Goal: Transaction & Acquisition: Purchase product/service

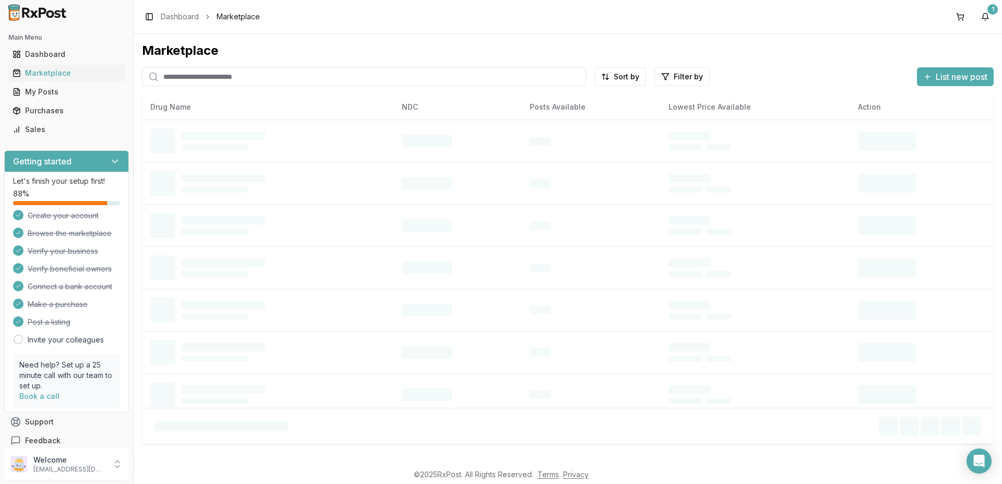
click at [213, 80] on input "search" at bounding box center [364, 76] width 444 height 19
paste input "**********"
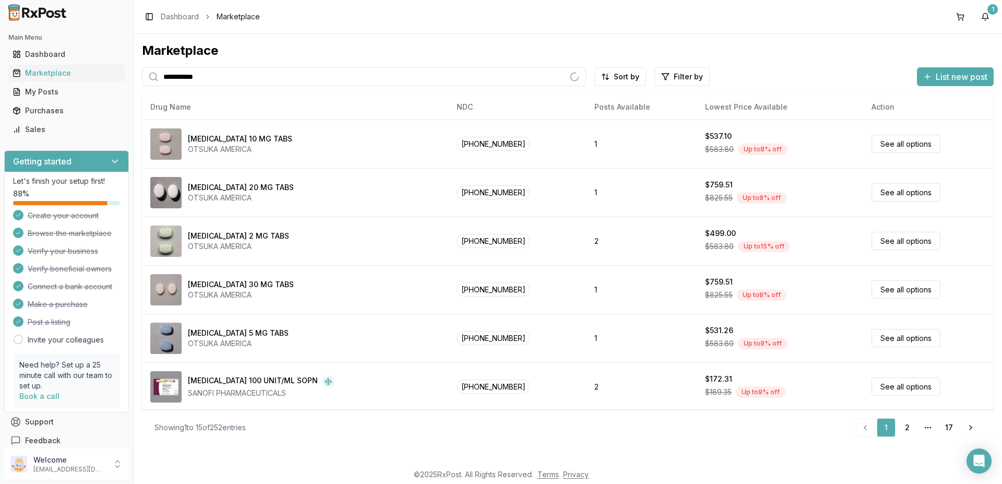
drag, startPoint x: 213, startPoint y: 80, endPoint x: 0, endPoint y: 47, distance: 215.3
click at [142, 67] on input "**********" at bounding box center [364, 76] width 444 height 19
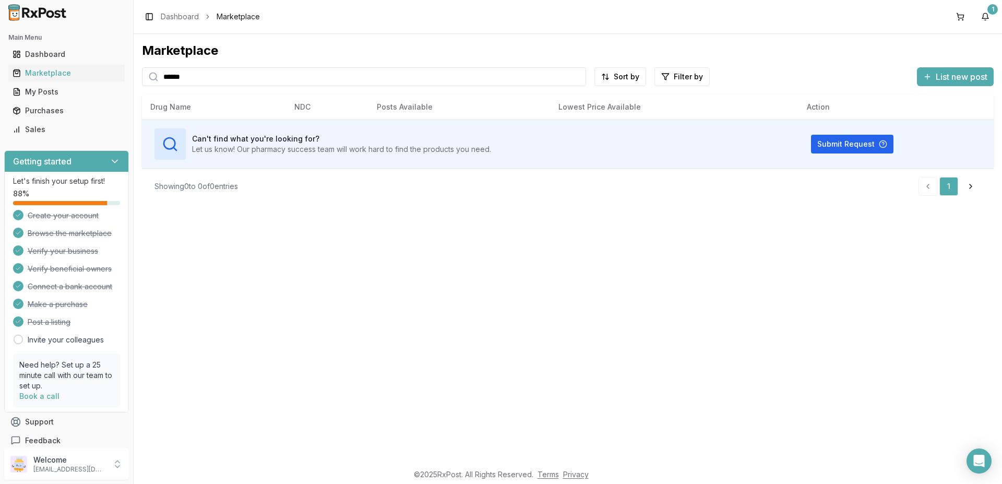
type input "******"
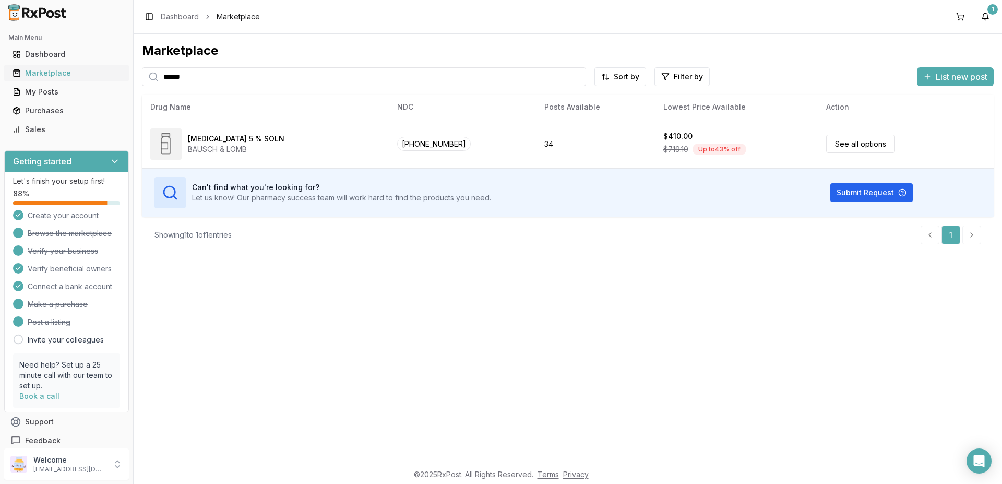
click at [63, 75] on div "Marketplace" at bounding box center [67, 73] width 108 height 10
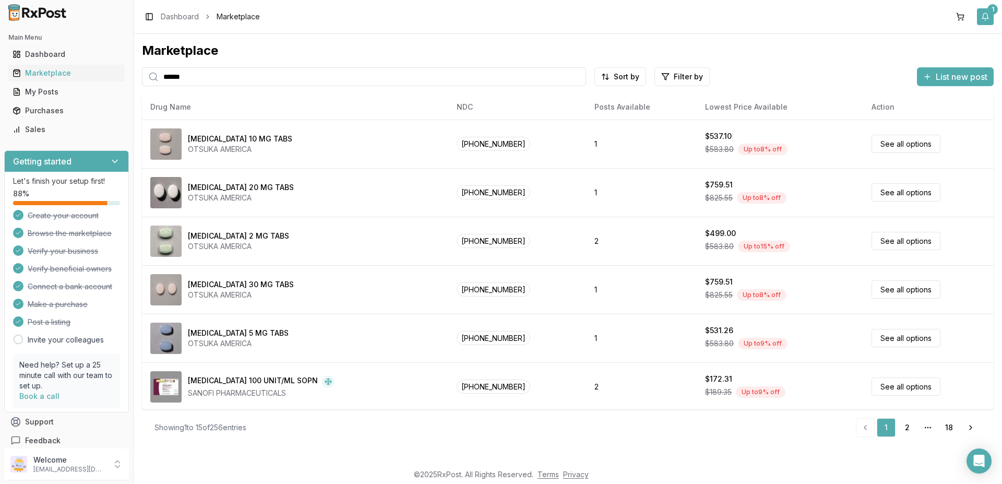
click at [988, 16] on button "1" at bounding box center [985, 16] width 17 height 17
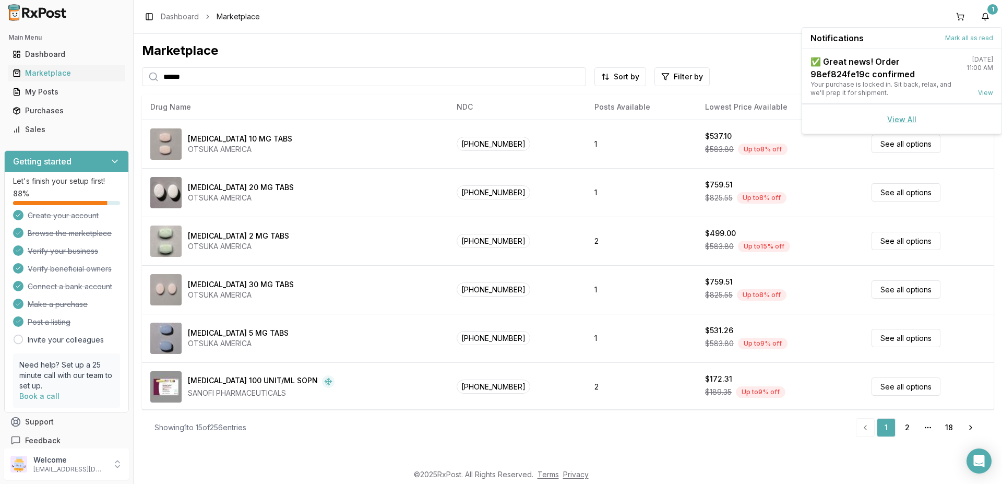
click at [895, 117] on link "View All" at bounding box center [901, 119] width 29 height 9
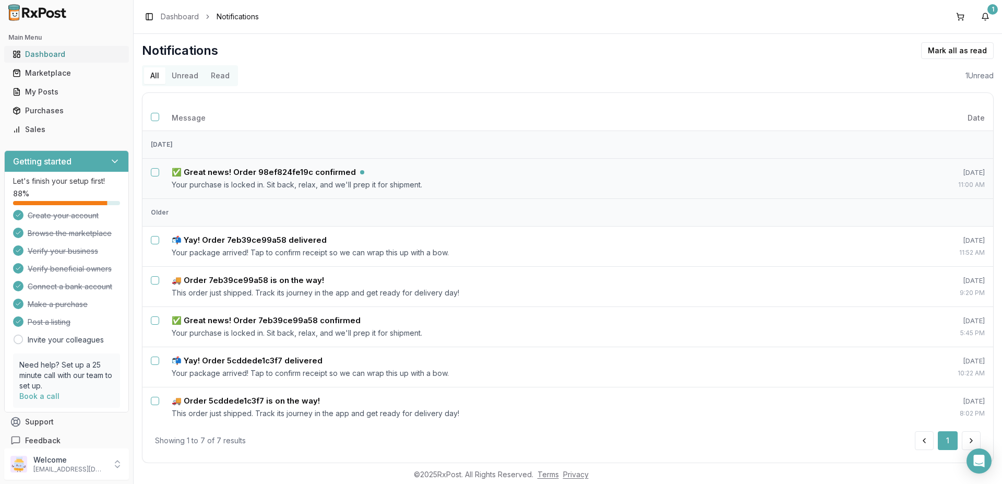
click at [57, 47] on link "Dashboard" at bounding box center [66, 54] width 116 height 19
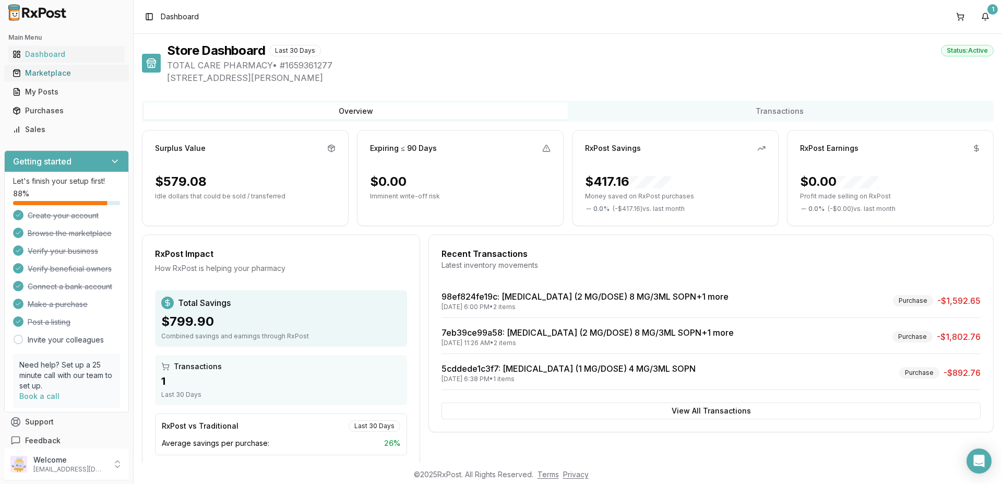
click at [44, 77] on div "Marketplace" at bounding box center [67, 73] width 108 height 10
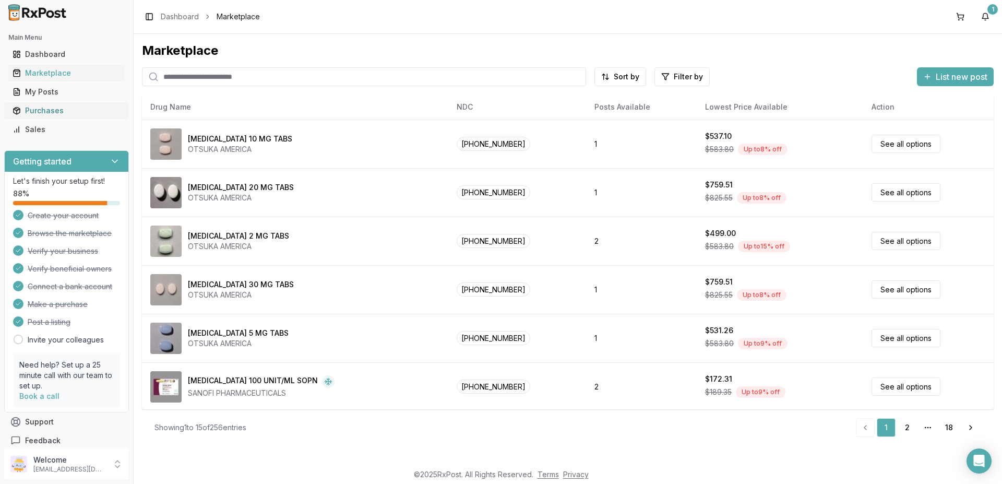
click at [37, 113] on div "Purchases" at bounding box center [67, 110] width 108 height 10
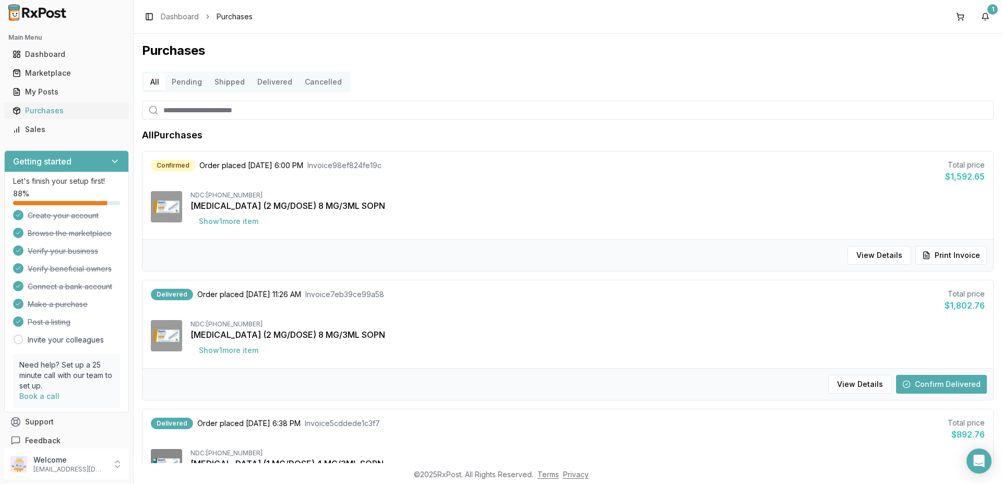
click at [60, 111] on div "Purchases" at bounding box center [67, 110] width 108 height 10
click at [248, 220] on button "Show 1 more item" at bounding box center [228, 221] width 76 height 19
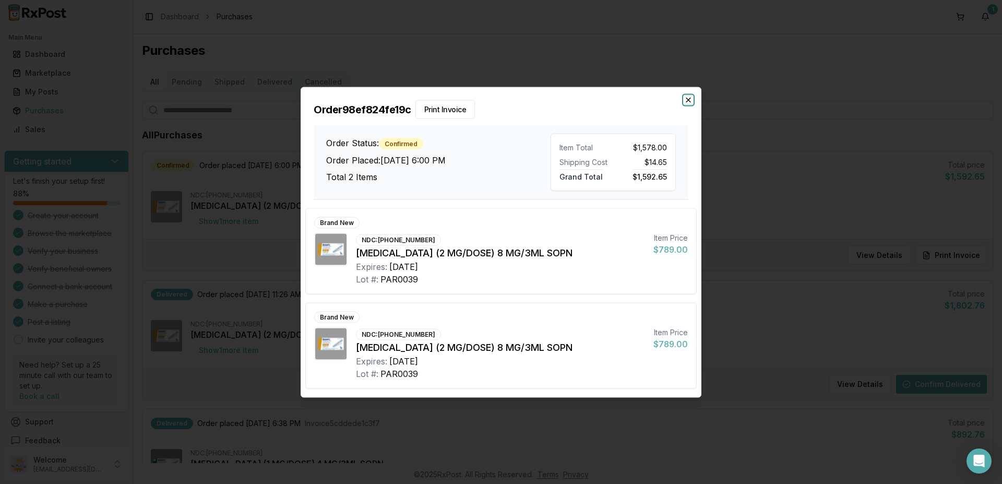
click at [686, 101] on icon "button" at bounding box center [688, 99] width 8 height 8
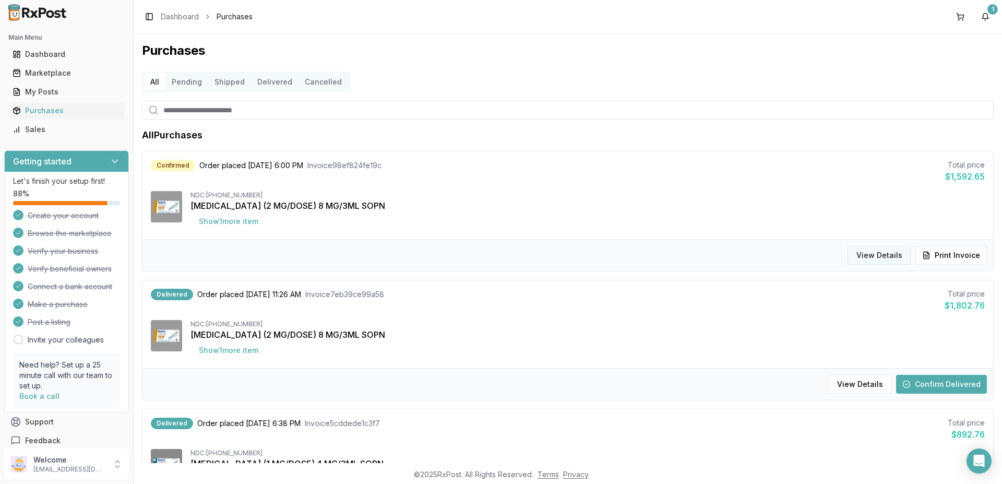
click at [891, 250] on button "View Details" at bounding box center [879, 255] width 64 height 19
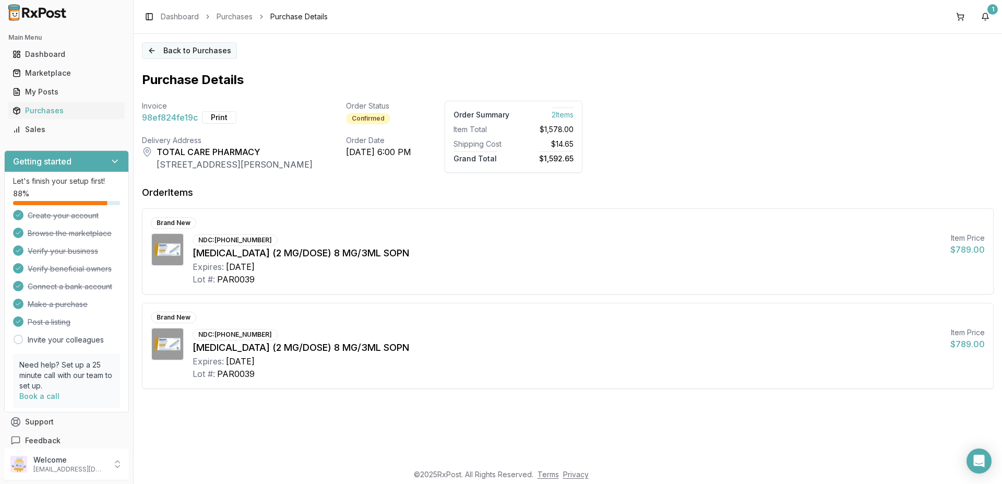
click at [163, 46] on button "Back to Purchases" at bounding box center [189, 50] width 95 height 17
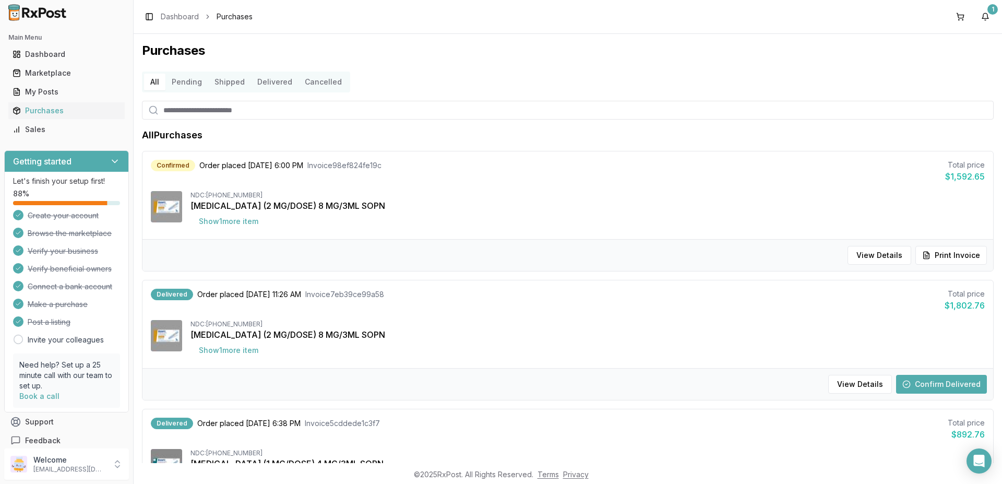
click at [197, 85] on button "Pending" at bounding box center [186, 82] width 43 height 17
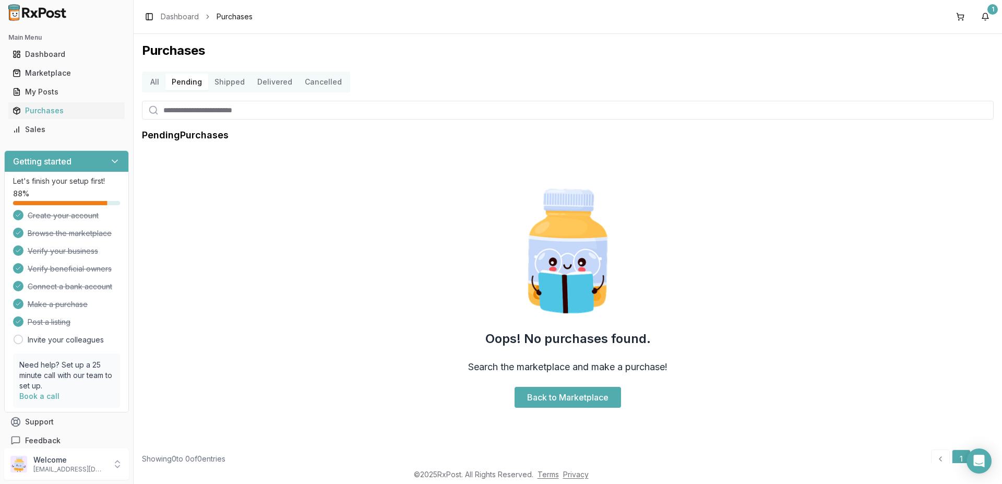
click at [226, 82] on button "Shipped" at bounding box center [229, 82] width 43 height 17
click at [267, 79] on button "Delivered" at bounding box center [274, 82] width 47 height 17
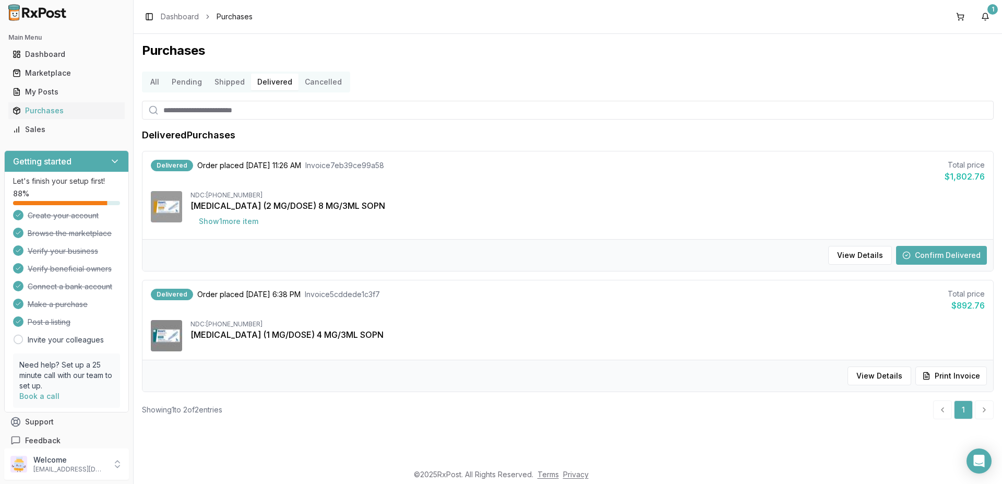
click at [160, 14] on div "Toggle Sidebar Dashboard Purchases" at bounding box center [197, 16] width 111 height 15
click at [168, 15] on link "Dashboard" at bounding box center [180, 16] width 38 height 10
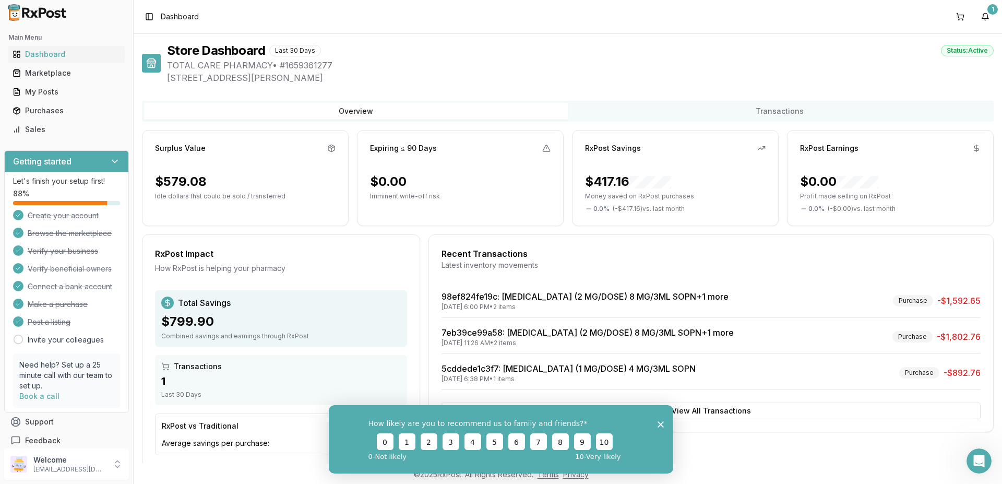
click at [660, 424] on polygon "Close survey" at bounding box center [660, 424] width 6 height 6
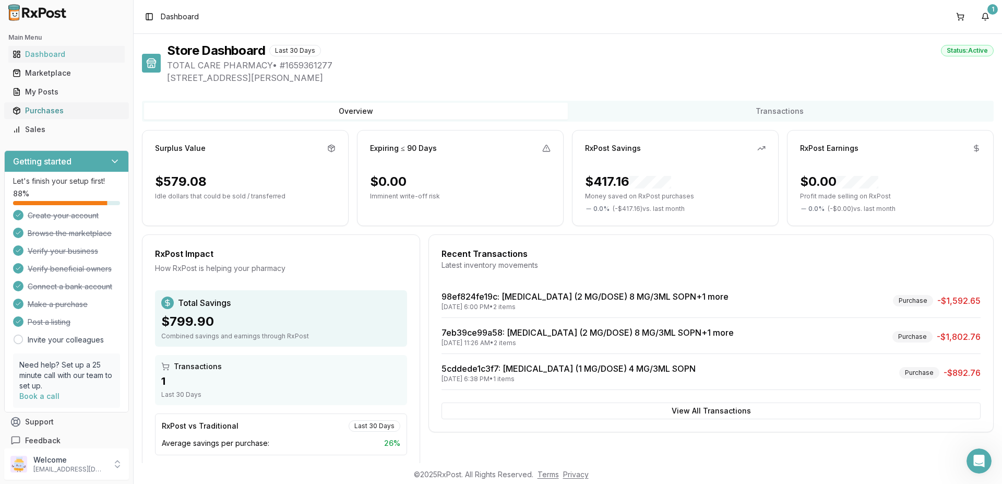
click at [41, 114] on div "Purchases" at bounding box center [67, 110] width 108 height 10
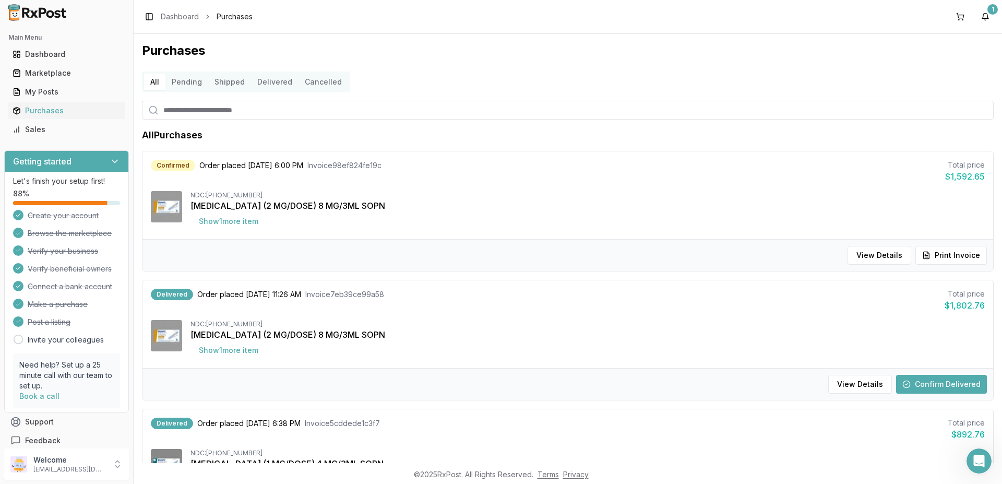
click at [243, 78] on button "Shipped" at bounding box center [229, 82] width 43 height 17
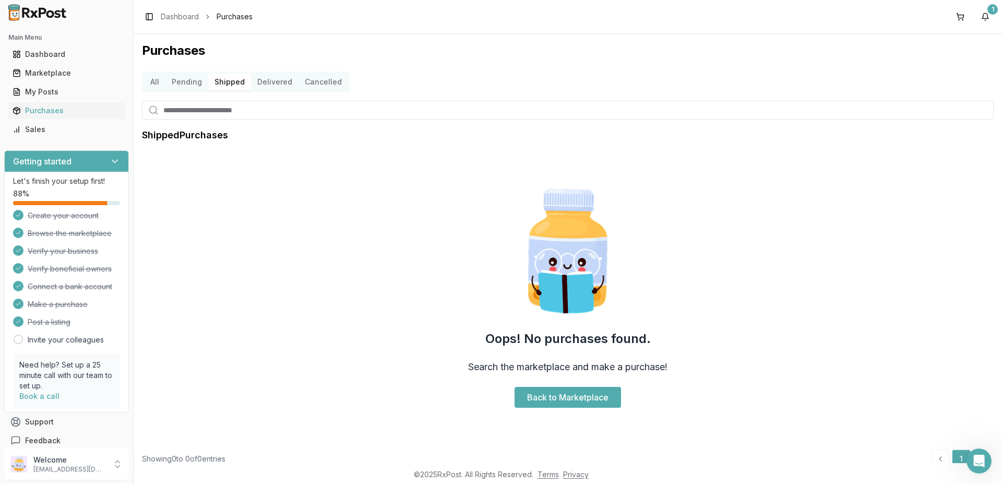
click at [237, 84] on button "Shipped" at bounding box center [229, 82] width 43 height 17
click at [182, 80] on button "Pending" at bounding box center [186, 82] width 43 height 17
click at [133, 63] on div "Main Menu Dashboard Marketplace My Posts Purchases Sales Getting started Let's …" at bounding box center [67, 242] width 134 height 484
click at [162, 85] on button "All" at bounding box center [154, 82] width 21 height 17
click at [159, 85] on button "All" at bounding box center [154, 82] width 21 height 17
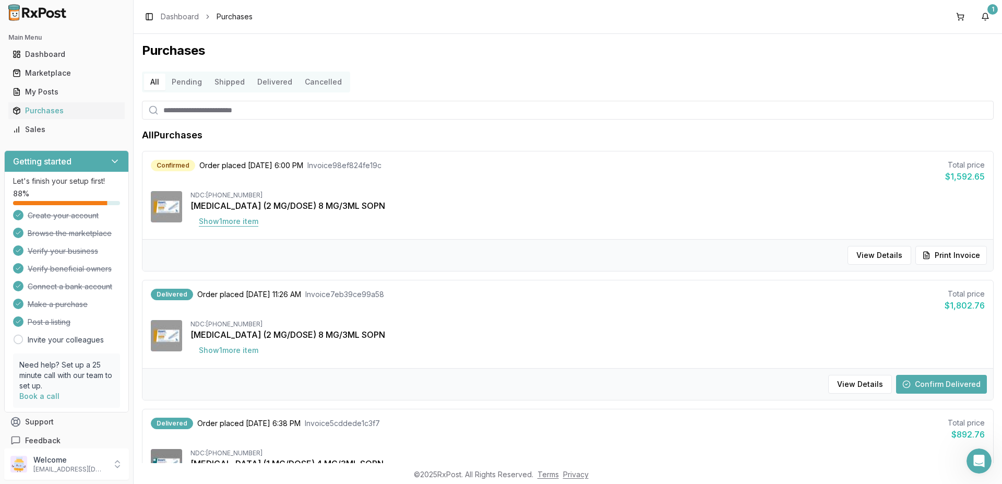
click at [249, 226] on button "Show 1 more item" at bounding box center [228, 221] width 76 height 19
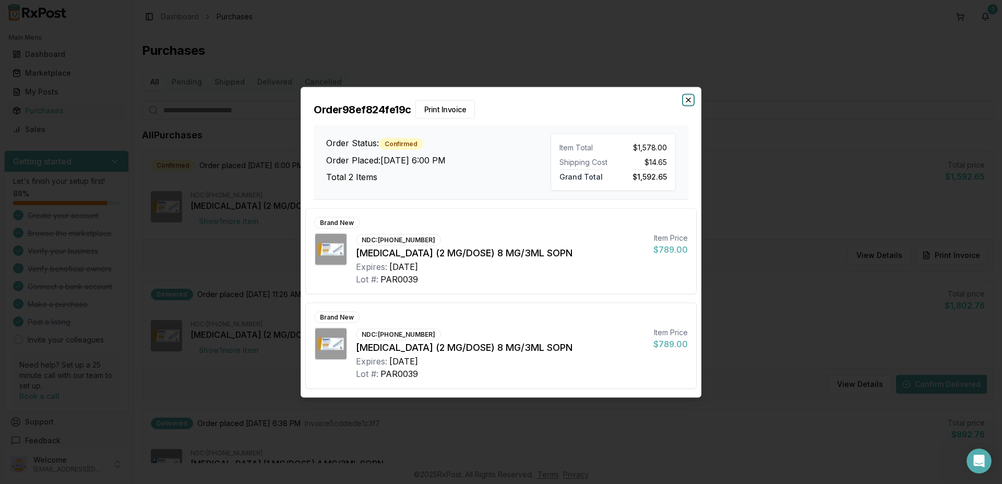
click at [689, 100] on icon "button" at bounding box center [688, 99] width 8 height 8
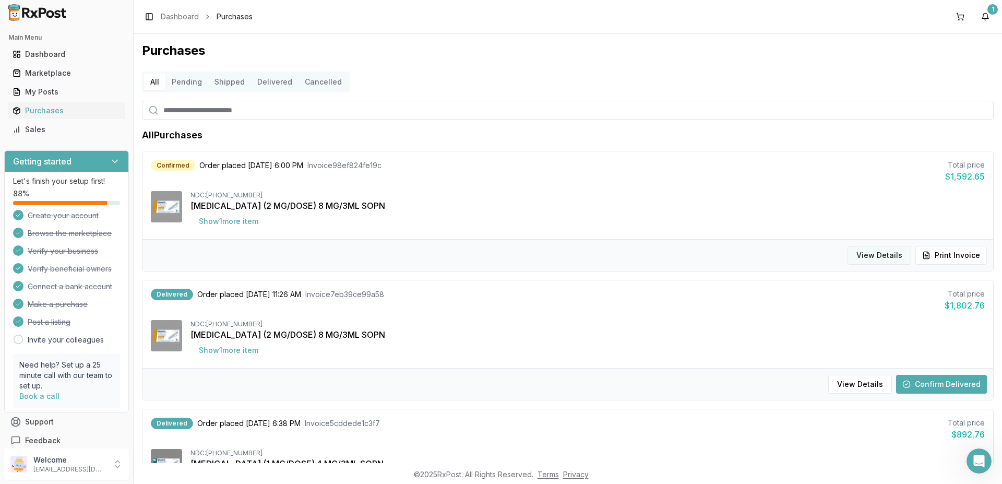
click at [864, 252] on button "View Details" at bounding box center [879, 255] width 64 height 19
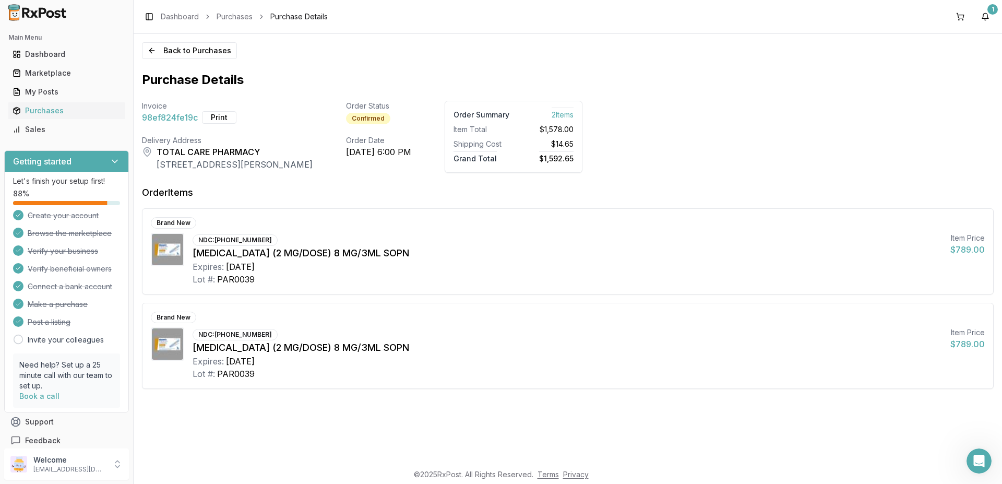
click at [110, 159] on icon at bounding box center [115, 161] width 10 height 10
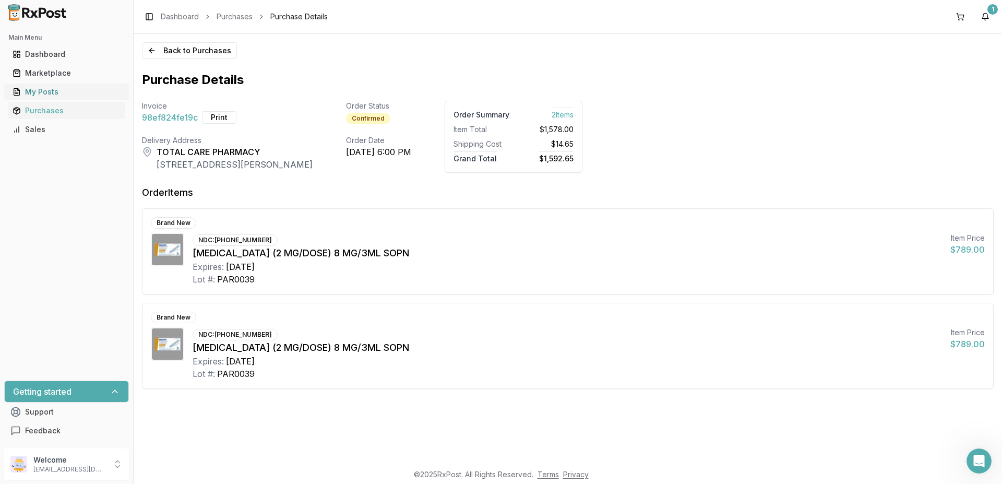
click at [32, 87] on div "My Posts" at bounding box center [67, 92] width 108 height 10
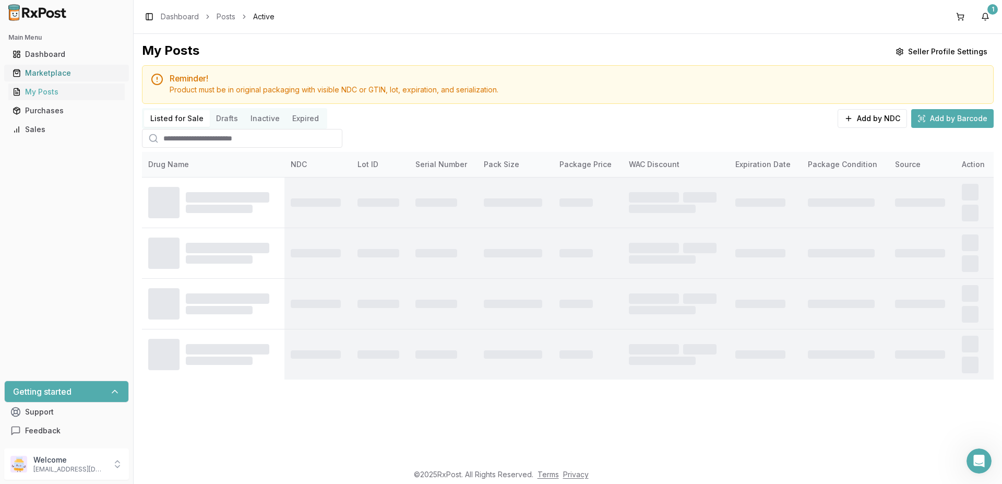
click at [38, 70] on div "Marketplace" at bounding box center [67, 73] width 108 height 10
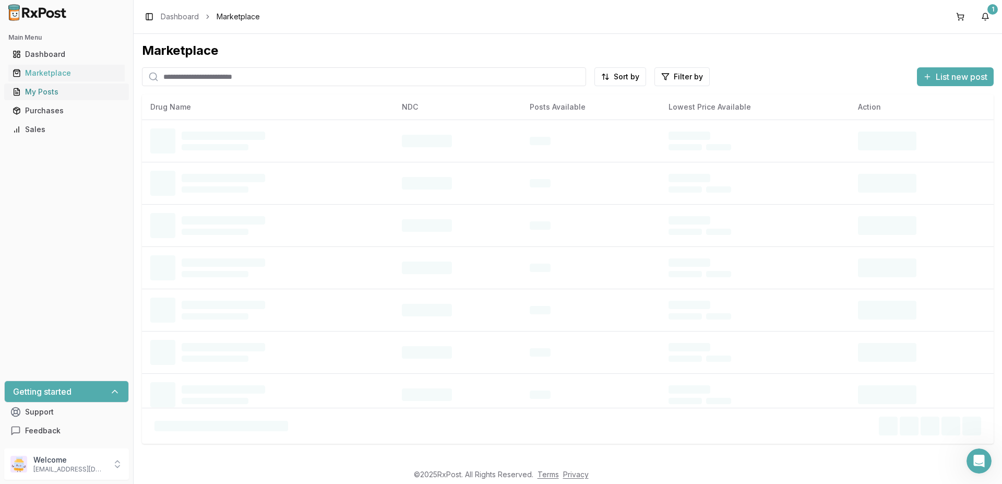
click at [39, 91] on div "My Posts" at bounding box center [67, 92] width 108 height 10
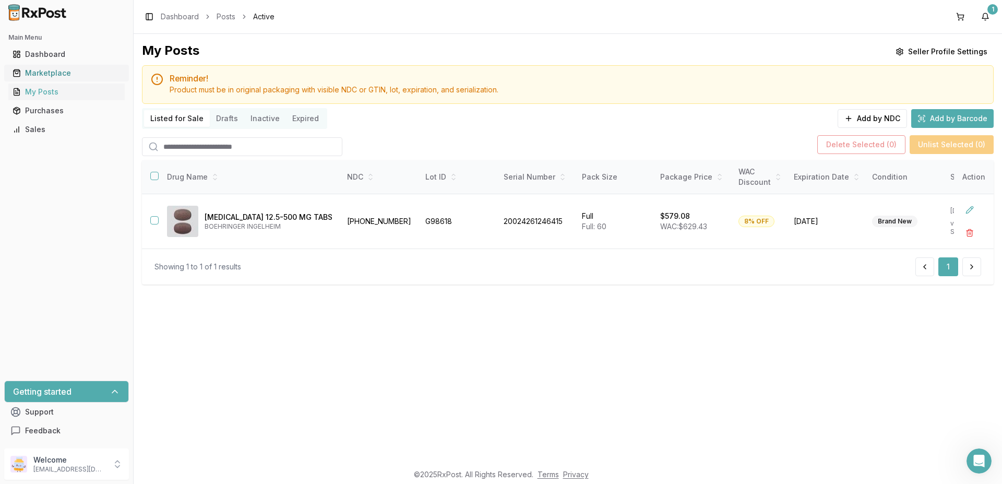
click at [69, 74] on div "Marketplace" at bounding box center [67, 73] width 108 height 10
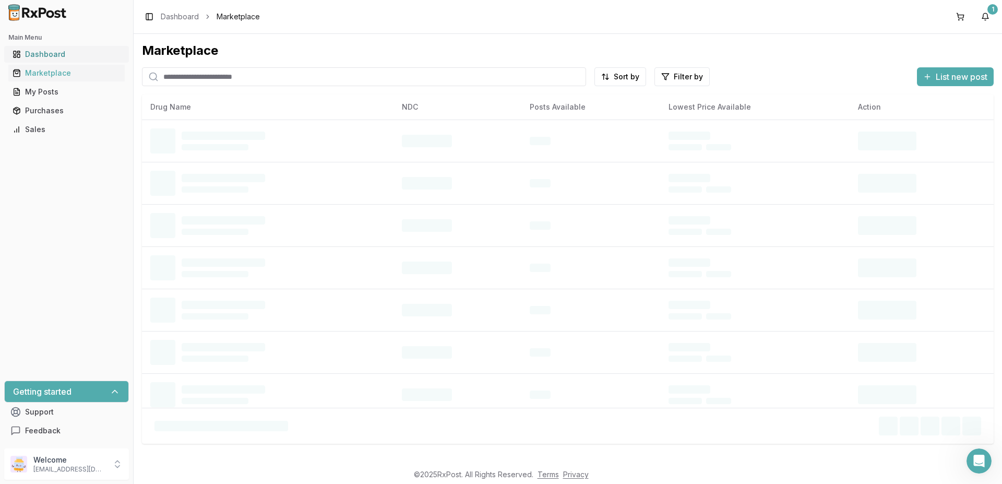
click at [62, 57] on div "Dashboard" at bounding box center [67, 54] width 108 height 10
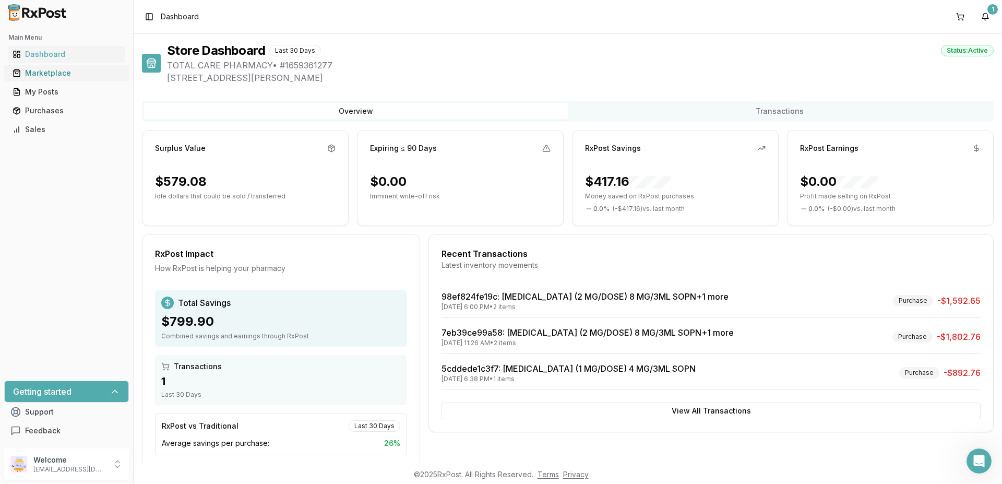
click at [55, 76] on div "Marketplace" at bounding box center [67, 73] width 108 height 10
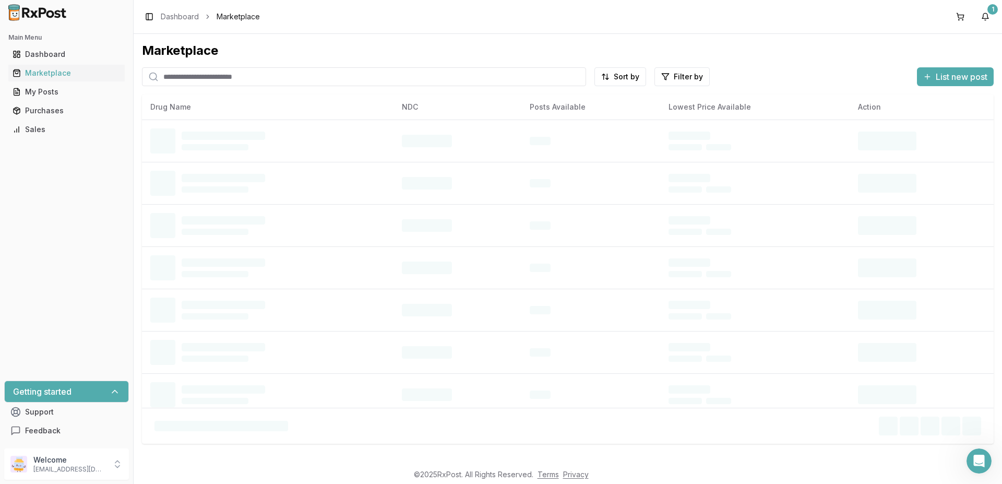
click at [297, 78] on input "search" at bounding box center [364, 76] width 444 height 19
paste input "*********"
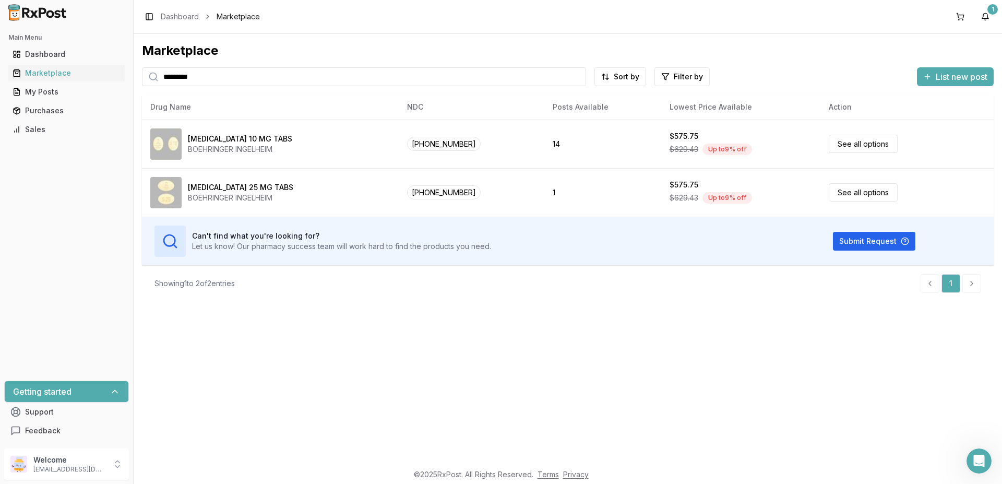
click at [553, 78] on input "*********" at bounding box center [364, 76] width 444 height 19
paste input "search"
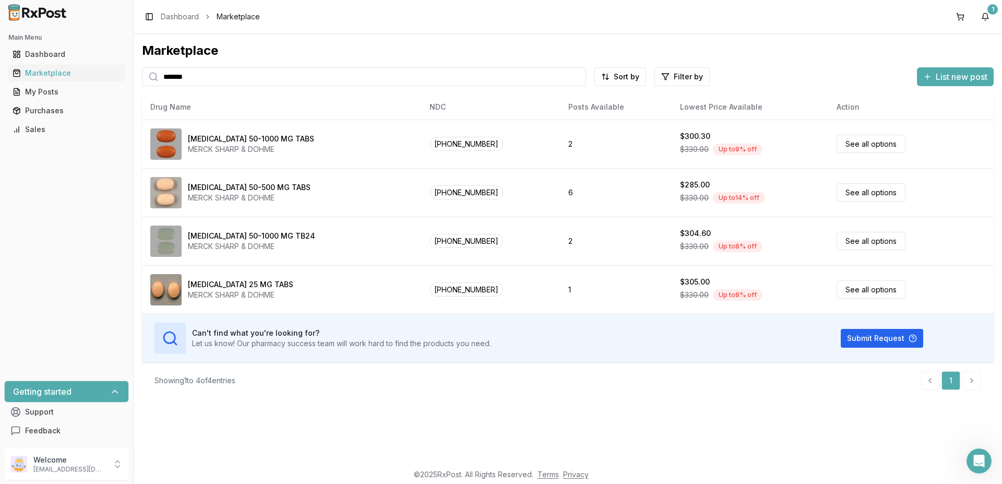
type input "*******"
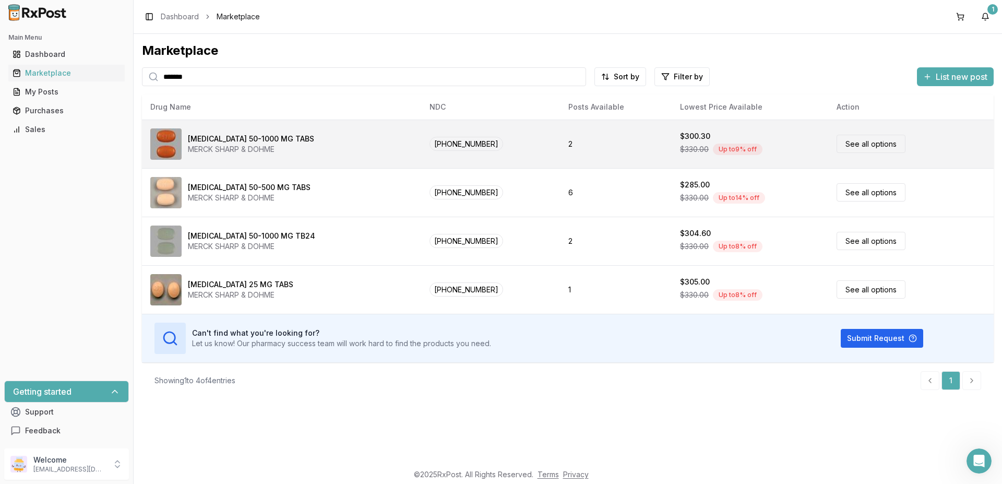
click at [856, 147] on link "See all options" at bounding box center [870, 144] width 69 height 18
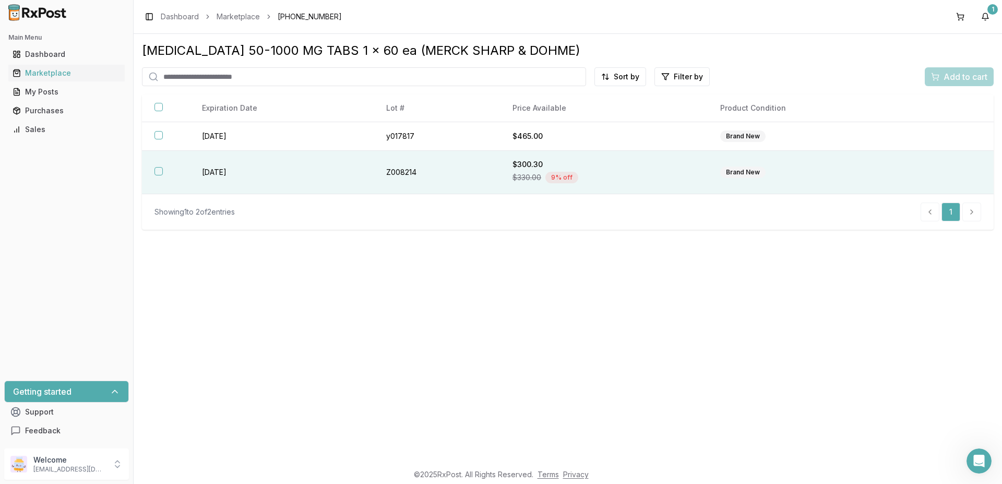
click at [158, 175] on button "button" at bounding box center [158, 171] width 8 height 8
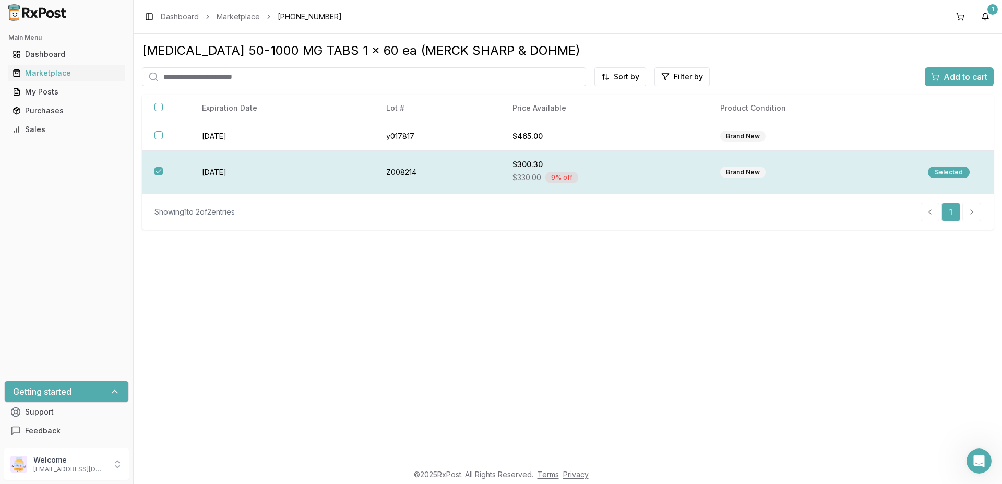
click at [956, 170] on div "Selected" at bounding box center [949, 171] width 42 height 11
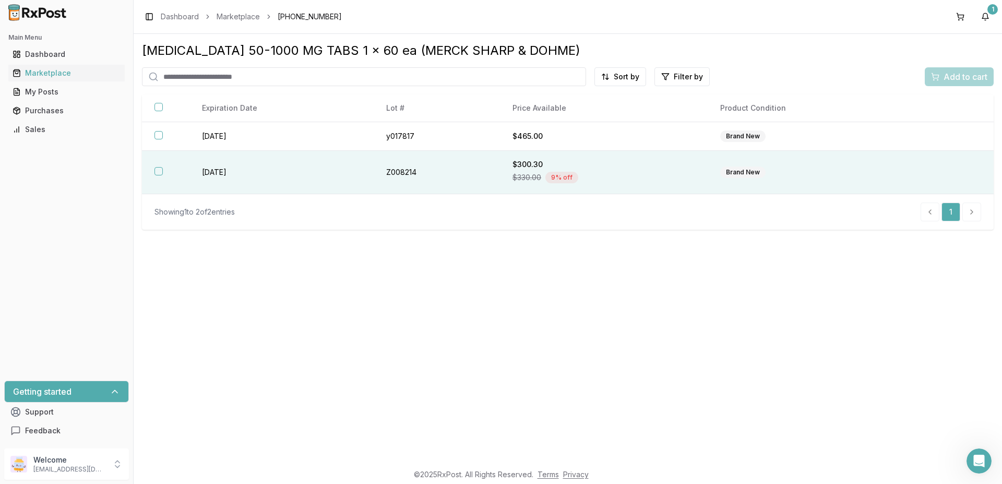
click at [156, 167] on th at bounding box center [165, 172] width 47 height 43
click at [562, 332] on div "[MEDICAL_DATA] 50-1000 MG TABS 1 x 60 ea (MERCK SHARP & DOHME) Sort by Filter b…" at bounding box center [568, 248] width 868 height 429
click at [957, 171] on div "Selected" at bounding box center [949, 171] width 42 height 11
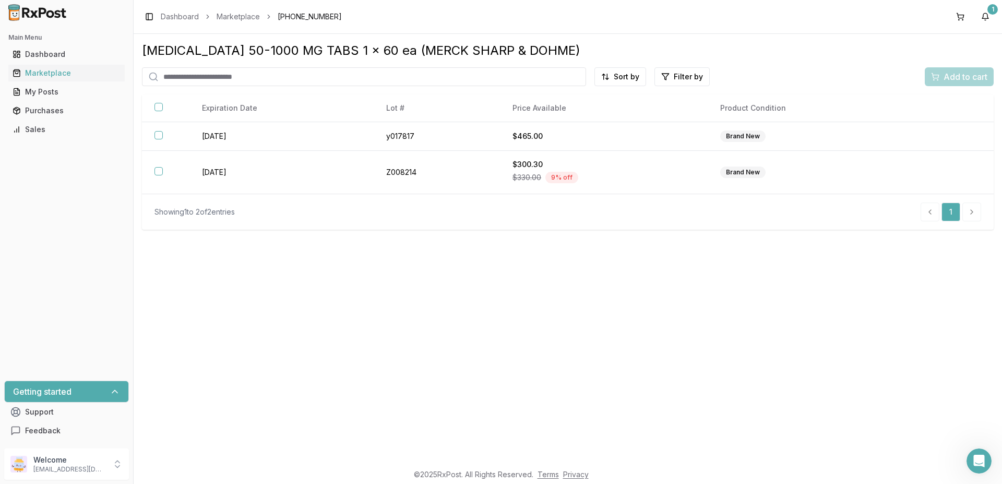
click at [957, 171] on td at bounding box center [954, 172] width 78 height 43
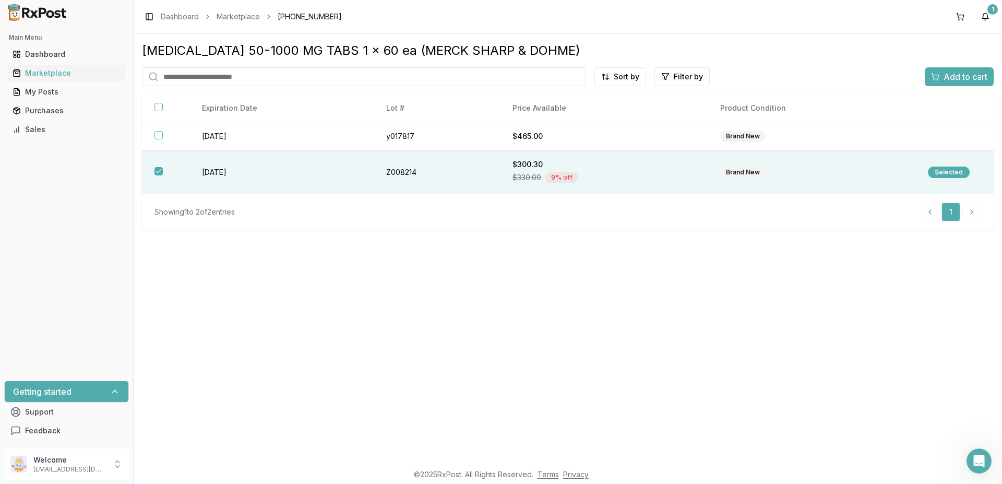
click at [950, 77] on span "Add to cart" at bounding box center [965, 76] width 44 height 13
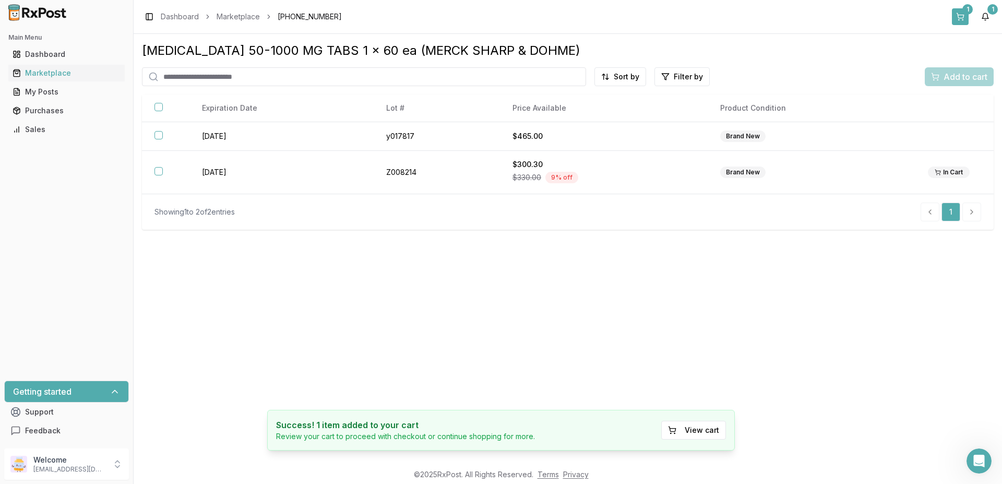
click at [959, 12] on button "1" at bounding box center [960, 16] width 17 height 17
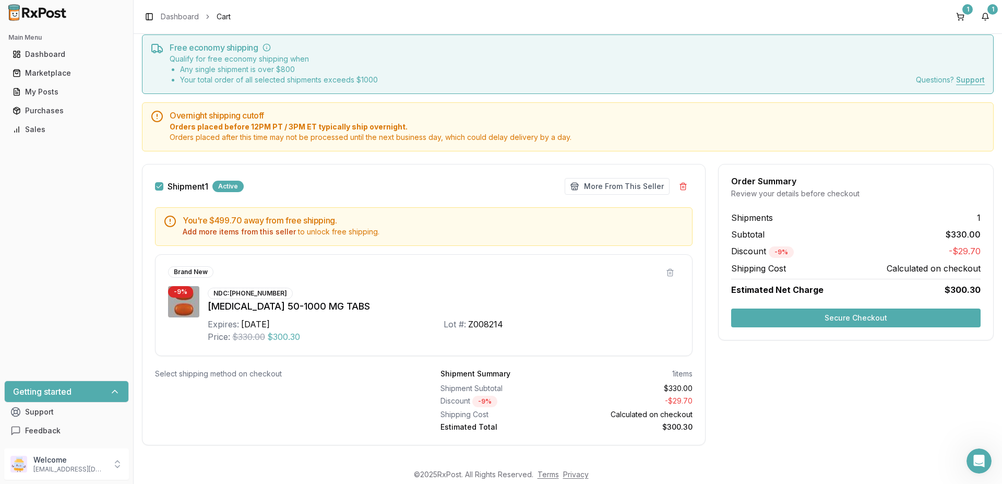
scroll to position [45, 0]
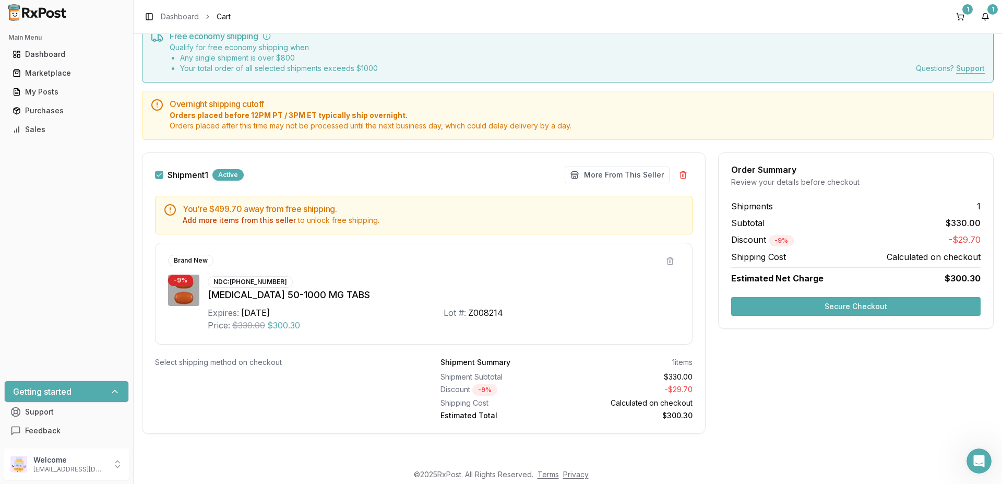
click at [791, 305] on button "Secure Checkout" at bounding box center [855, 306] width 249 height 19
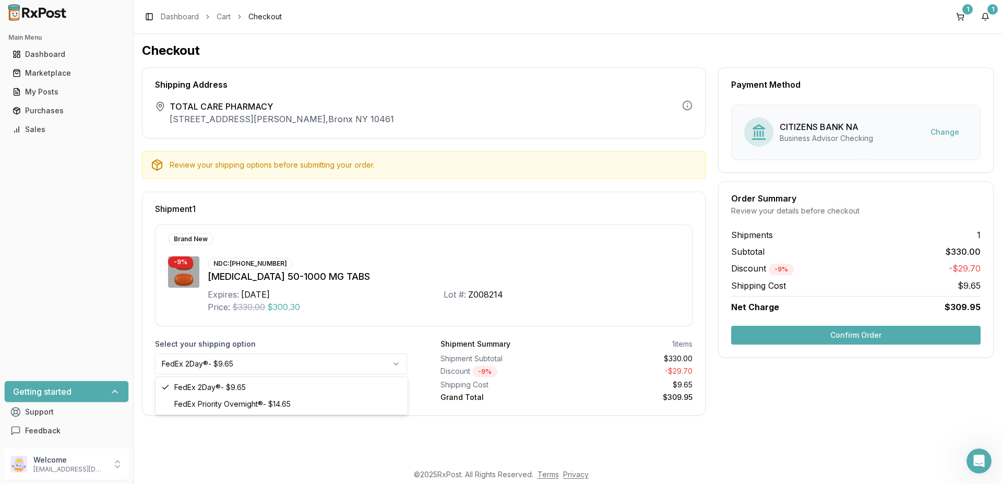
click at [377, 364] on html "Main Menu Dashboard Marketplace My Posts Purchases Sales Getting started Suppor…" at bounding box center [501, 242] width 1002 height 484
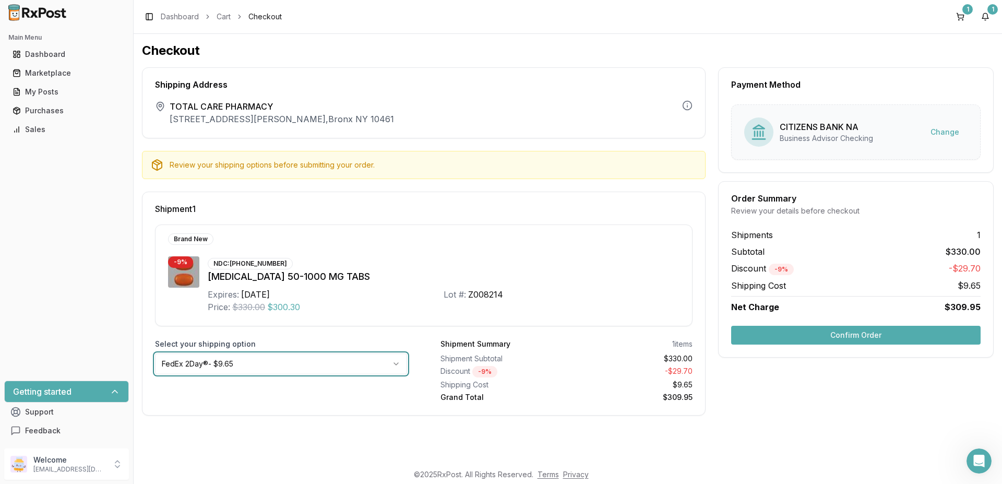
click at [380, 364] on html "Main Menu Dashboard Marketplace My Posts Purchases Sales Getting started Suppor…" at bounding box center [501, 242] width 1002 height 484
click at [775, 334] on button "Confirm Order" at bounding box center [855, 335] width 249 height 19
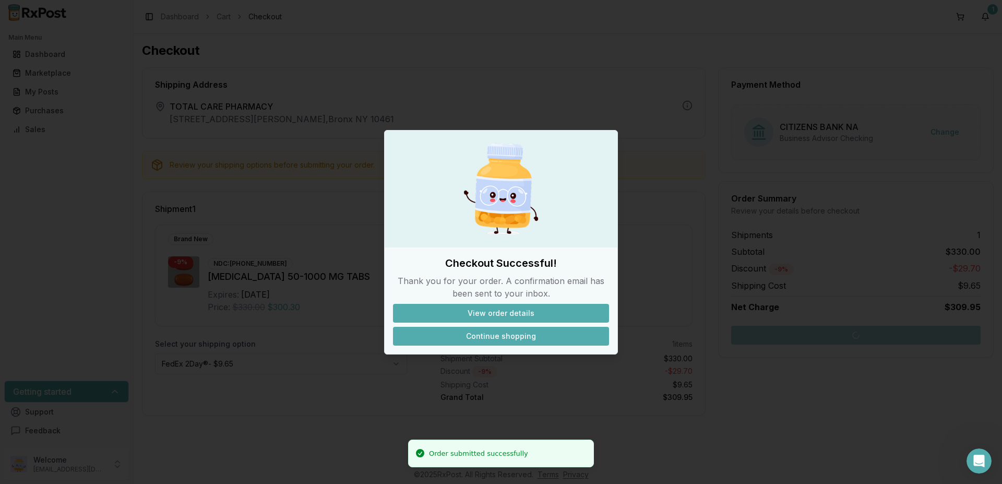
click at [443, 330] on button "Continue shopping" at bounding box center [501, 336] width 216 height 19
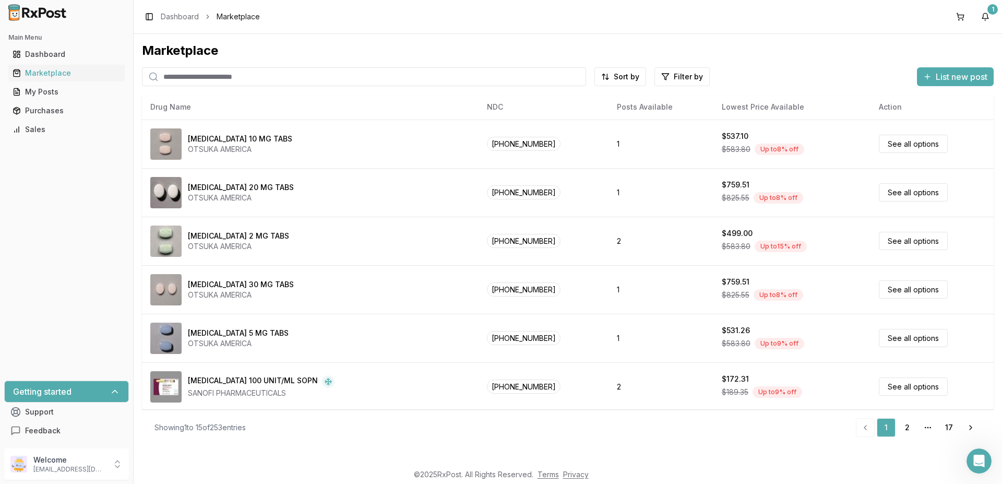
click at [201, 80] on input "search" at bounding box center [364, 76] width 444 height 19
type input "*****"
click at [223, 75] on input "*****" at bounding box center [364, 76] width 444 height 19
